Goal: Information Seeking & Learning: Check status

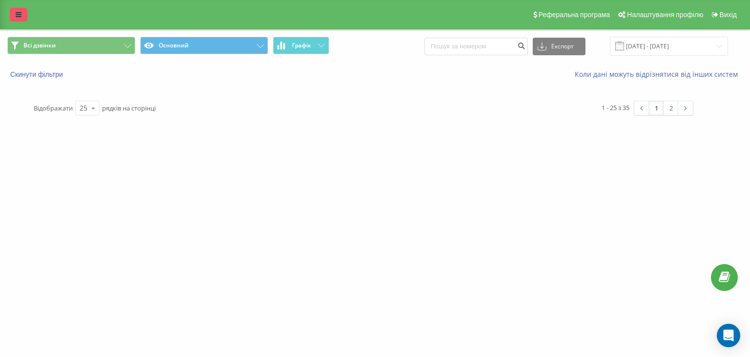
click at [18, 12] on icon at bounding box center [19, 14] width 6 height 7
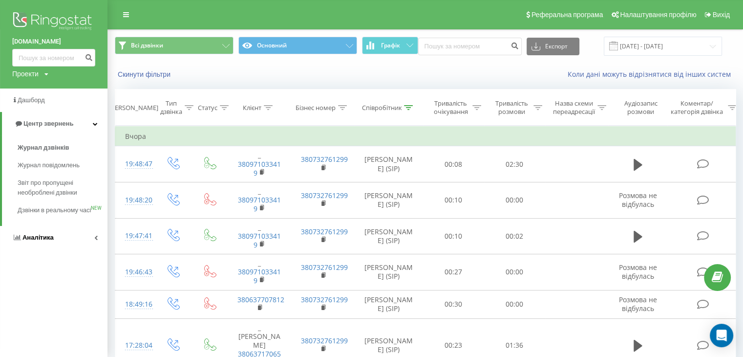
click at [41, 207] on span "Аналiтика" at bounding box center [37, 237] width 31 height 7
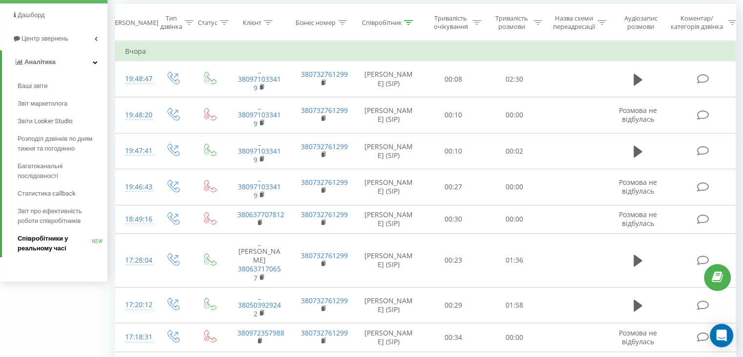
scroll to position [98, 0]
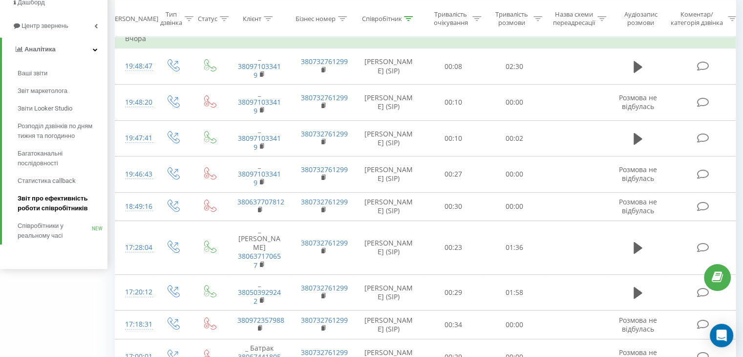
click at [54, 201] on span "Звіт про ефективність роботи співробітників" at bounding box center [60, 203] width 85 height 20
click at [53, 199] on span "Звіт про ефективність роботи співробітників" at bounding box center [60, 203] width 85 height 20
click at [51, 205] on span "Звіт про ефективність роботи співробітників" at bounding box center [60, 203] width 85 height 20
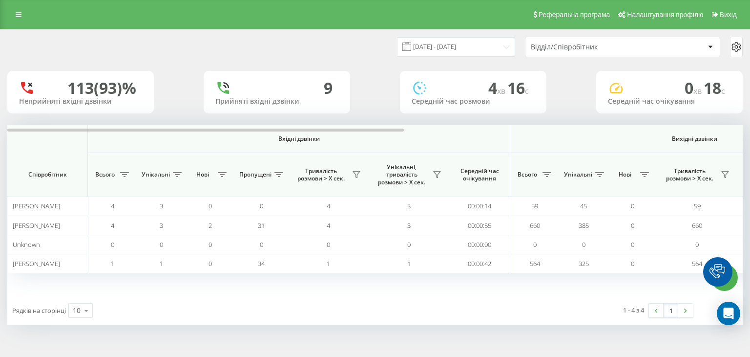
click at [435, 51] on input "23.08.2025 - 23.09.2025" at bounding box center [456, 46] width 118 height 19
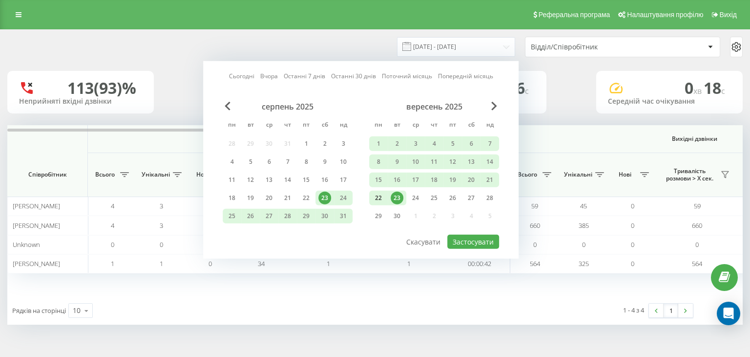
click at [379, 194] on div "22" at bounding box center [378, 198] width 13 height 13
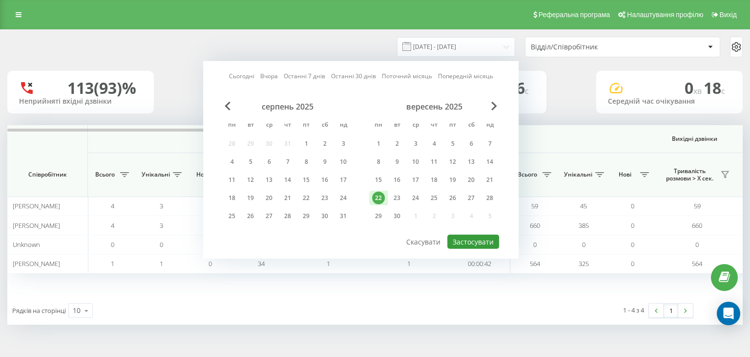
click at [463, 236] on button "Застосувати" at bounding box center [474, 242] width 52 height 14
type input "22.09.2025 - 22.09.2025"
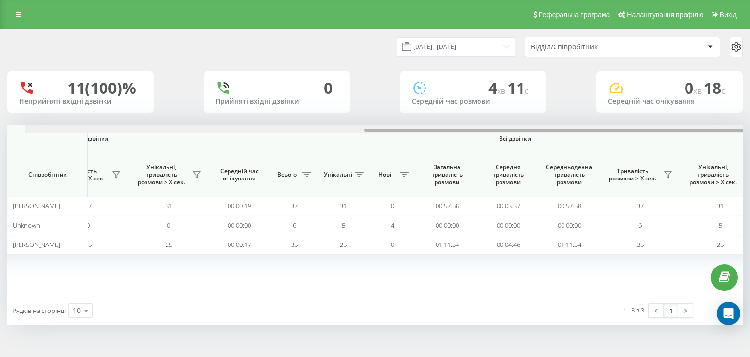
scroll to position [0, 627]
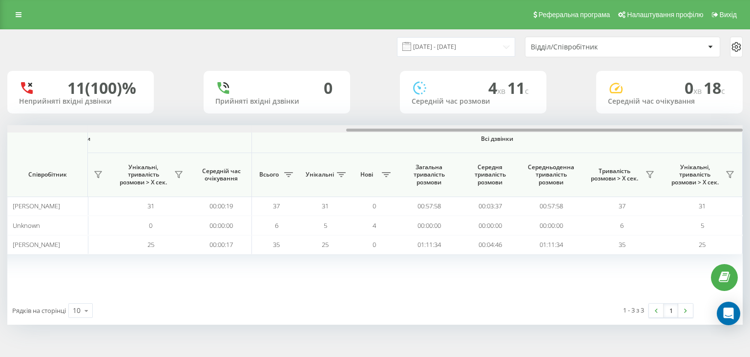
drag, startPoint x: 269, startPoint y: 129, endPoint x: 663, endPoint y: 163, distance: 395.7
click at [668, 163] on div "Вхідні дзвінки Вихідні дзвінки Всі дзвінки Співробітник Всього Унікальні Нові П…" at bounding box center [375, 210] width 736 height 171
click at [647, 173] on icon at bounding box center [650, 175] width 8 height 8
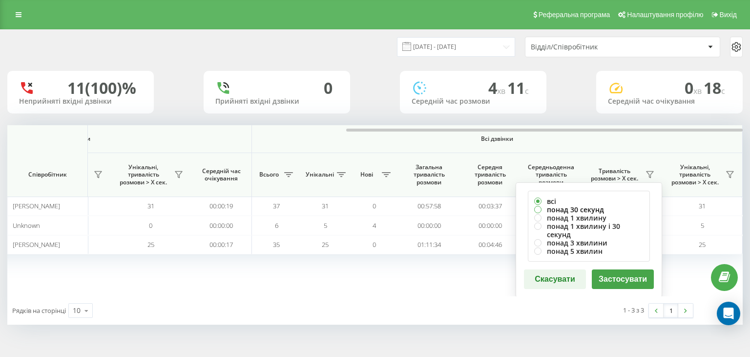
click at [566, 208] on label "понад 30 секунд" at bounding box center [589, 209] width 109 height 8
radio input "true"
click at [617, 269] on button "Застосувати" at bounding box center [623, 279] width 62 height 20
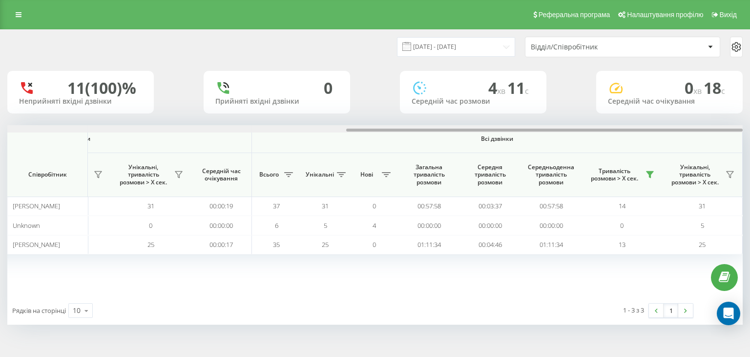
drag, startPoint x: 276, startPoint y: 129, endPoint x: 657, endPoint y: 139, distance: 381.2
click at [657, 139] on div "Вхідні дзвінки Вихідні дзвінки Всі дзвінки Співробітник Всього Унікальні Нові П…" at bounding box center [375, 210] width 736 height 171
click at [22, 20] on link at bounding box center [19, 15] width 18 height 14
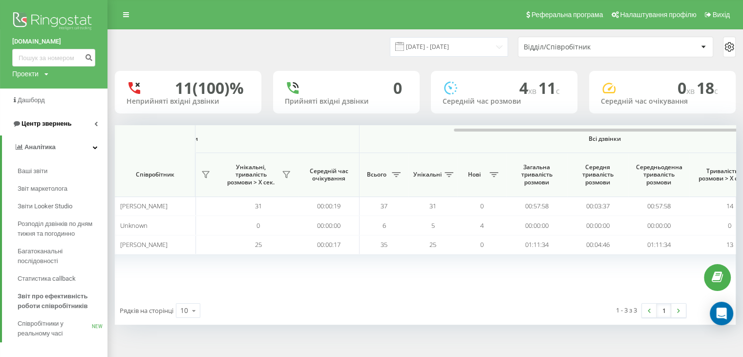
click at [62, 123] on span "Центр звернень" at bounding box center [46, 123] width 50 height 7
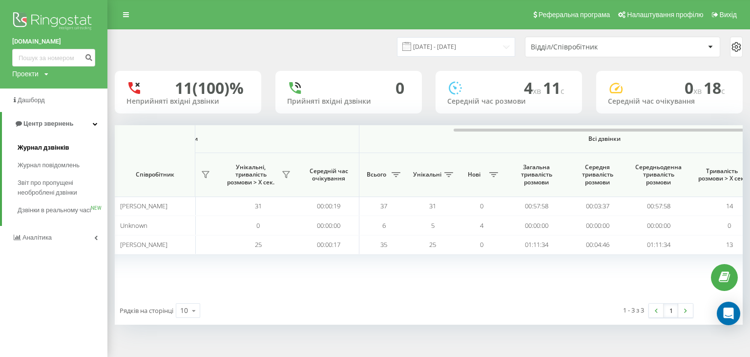
click at [42, 150] on span "Журнал дзвінків" at bounding box center [44, 148] width 52 height 10
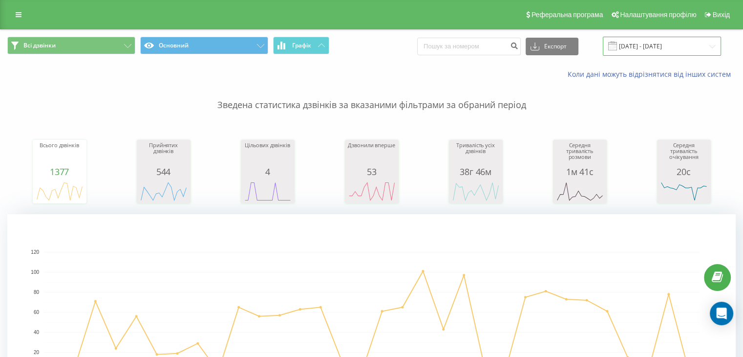
click at [633, 43] on input "23.08.2025 - 23.09.2025" at bounding box center [662, 46] width 118 height 19
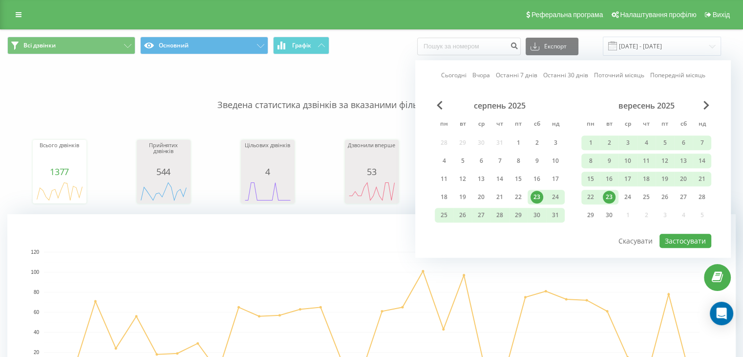
click at [607, 195] on div "23" at bounding box center [609, 197] width 13 height 13
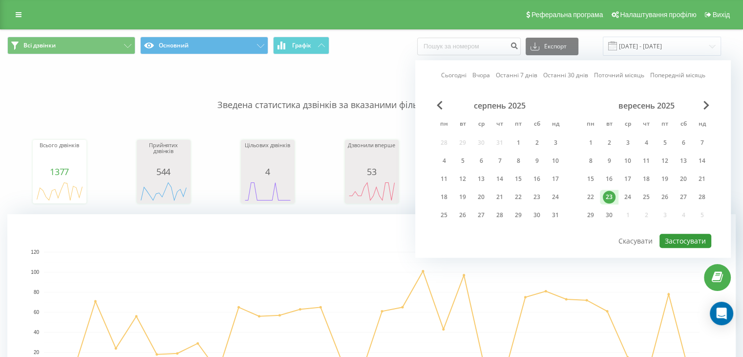
click at [670, 235] on button "Застосувати" at bounding box center [686, 241] width 52 height 14
type input "[DATE] - [DATE]"
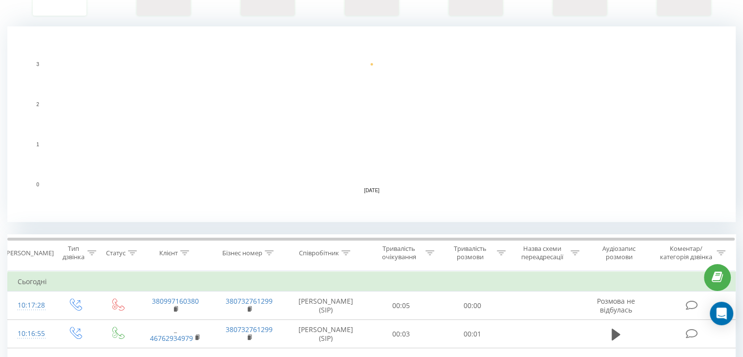
scroll to position [55, 0]
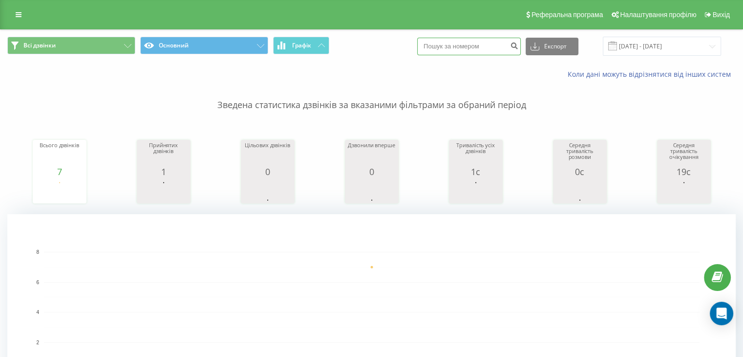
click at [500, 46] on input at bounding box center [469, 47] width 104 height 18
paste input "380989286766"
type input "380989286766"
click at [518, 47] on icon "submit" at bounding box center [514, 45] width 8 height 6
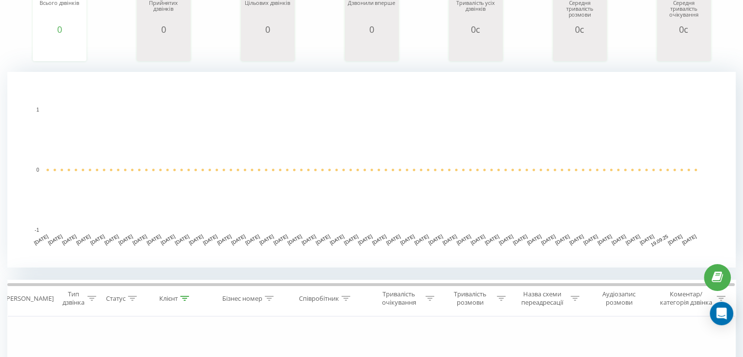
scroll to position [244, 0]
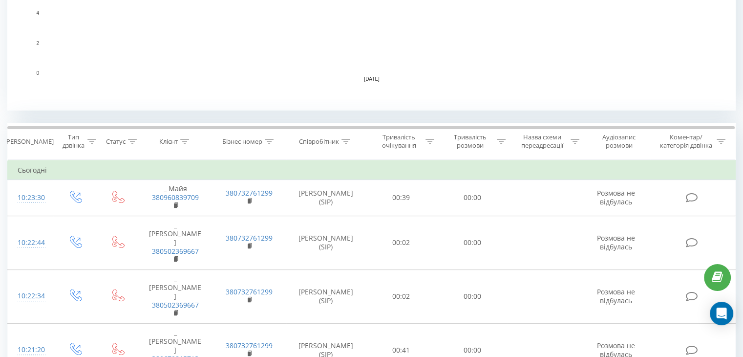
scroll to position [342, 0]
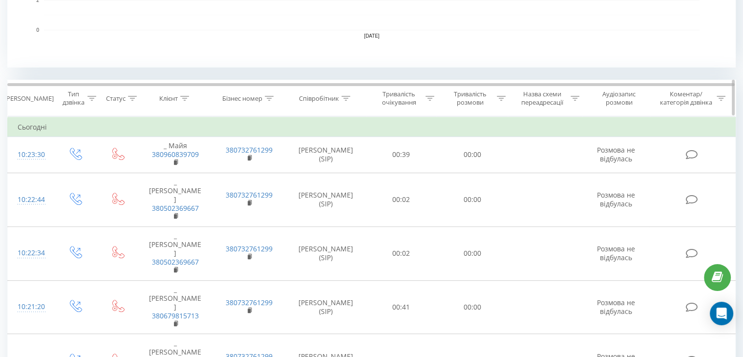
click at [343, 98] on icon at bounding box center [346, 98] width 9 height 5
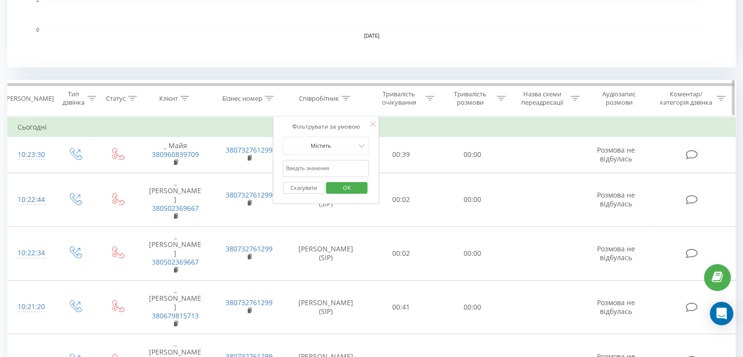
click at [344, 97] on icon at bounding box center [346, 98] width 9 height 5
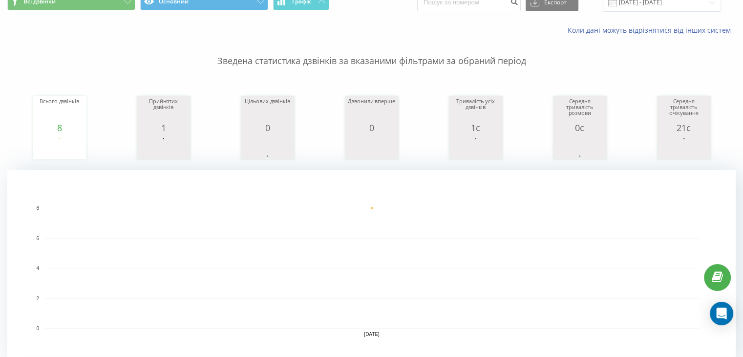
scroll to position [0, 0]
